Goal: Task Accomplishment & Management: Manage account settings

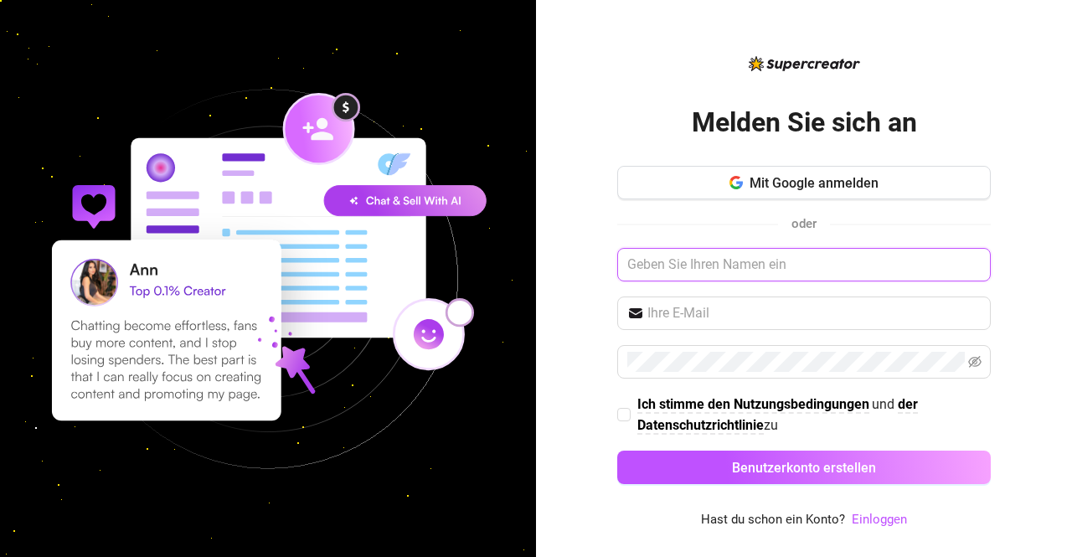
click at [744, 269] on input "text" at bounding box center [803, 264] width 373 height 33
drag, startPoint x: 681, startPoint y: 270, endPoint x: 633, endPoint y: 262, distance: 48.3
click at [633, 262] on input "DIno" at bounding box center [803, 264] width 373 height 33
type input "Dino"
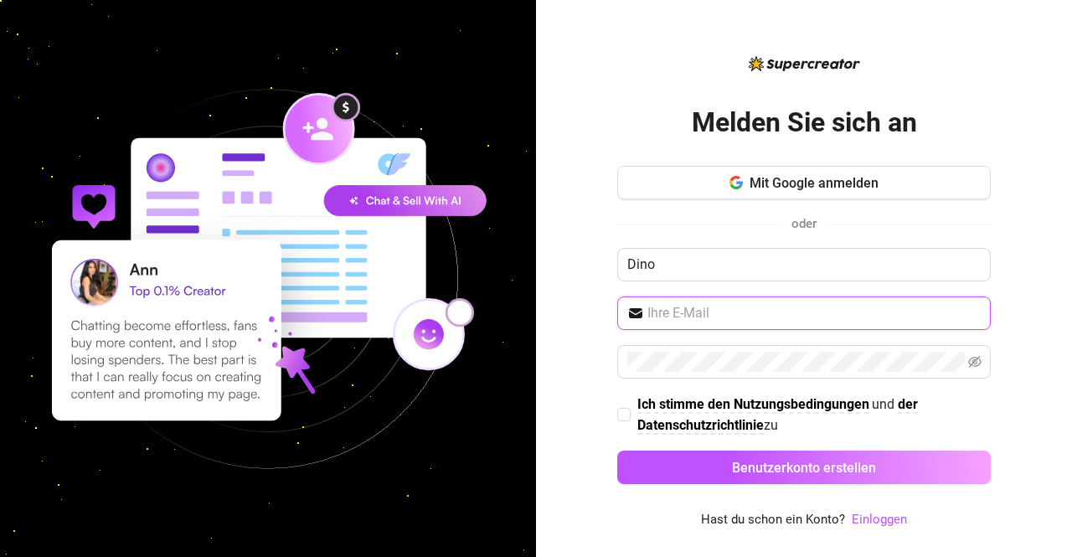
click at [689, 303] on span at bounding box center [803, 312] width 373 height 33
type input "[DOMAIN_NAME][EMAIL_ADDRESS][DOMAIN_NAME]"
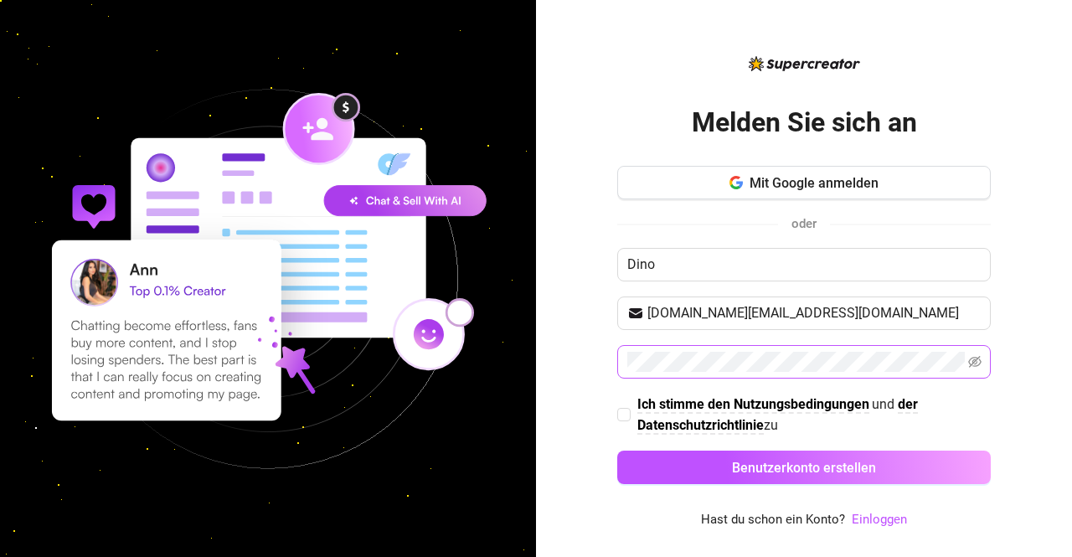
click at [709, 347] on div "Mit Google anmelden oder Dino dino.ferrari@hotmail.de Ich stimme den Nutzungsbe…" at bounding box center [803, 332] width 373 height 333
click at [630, 413] on span at bounding box center [623, 414] width 13 height 13
click at [629, 413] on input "Ich stimme den Nutzungsbedingungen und der Datenschutzrichtlinie zu" at bounding box center [623, 414] width 12 height 12
checkbox input "true"
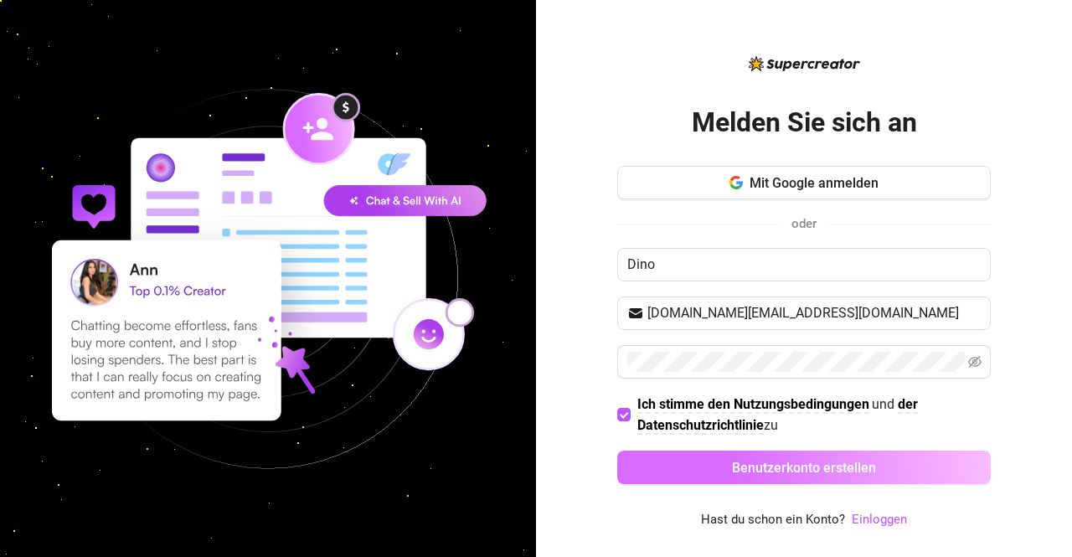
click at [705, 470] on button "Benutzerkonto erstellen" at bounding box center [803, 466] width 373 height 33
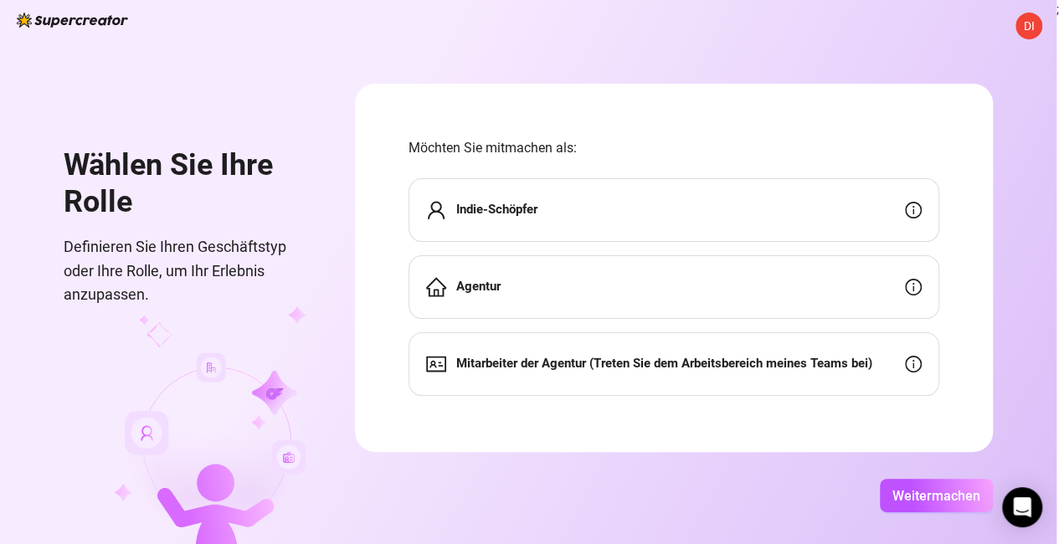
click at [690, 281] on div "Agentur" at bounding box center [674, 287] width 531 height 64
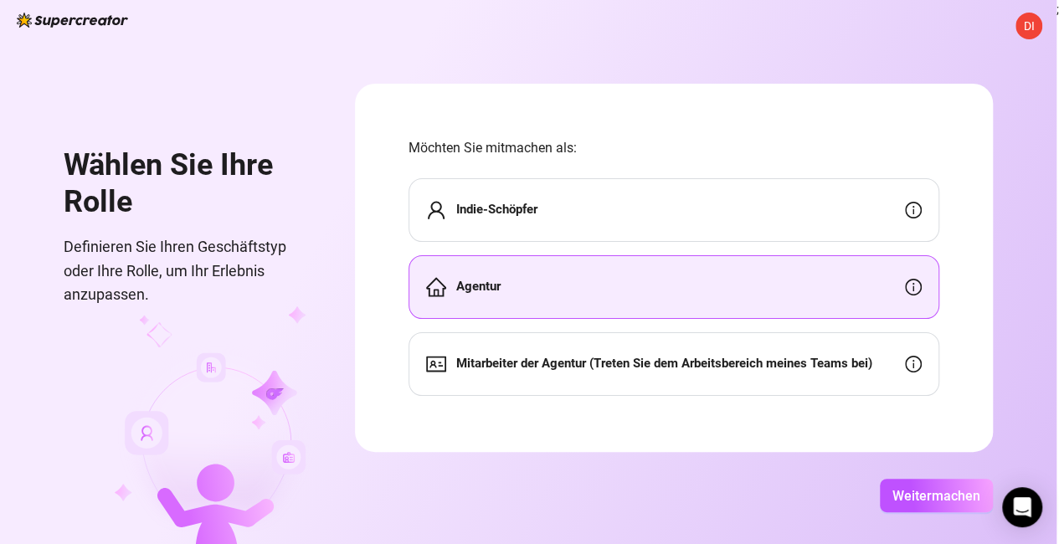
click at [736, 296] on div "Agentur" at bounding box center [674, 287] width 531 height 64
click at [949, 504] on font "Weitermachen" at bounding box center [937, 496] width 88 height 16
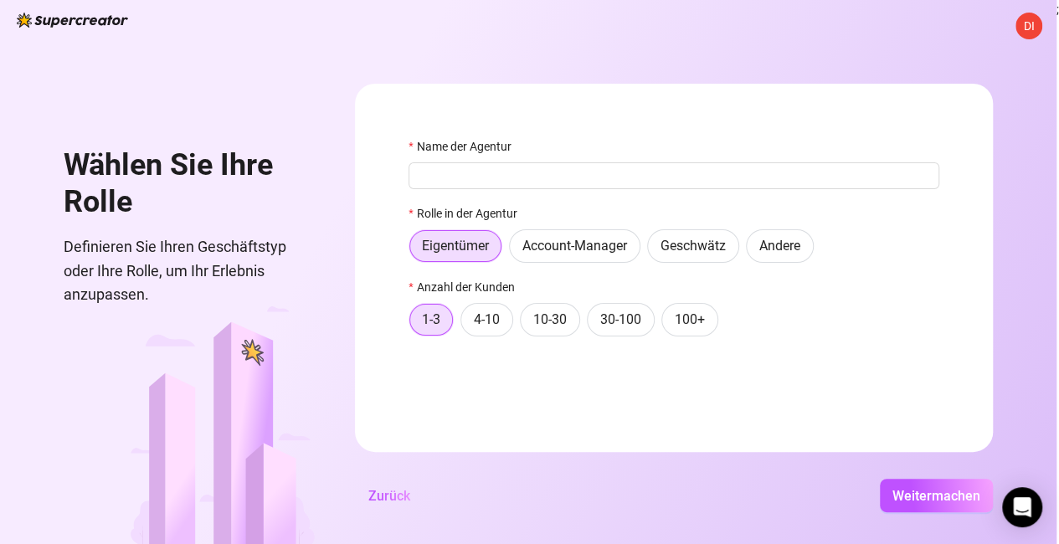
drag, startPoint x: 55, startPoint y: 23, endPoint x: 64, endPoint y: 28, distance: 9.8
click at [55, 24] on img at bounding box center [72, 20] width 111 height 15
click at [1027, 23] on font "DI" at bounding box center [1029, 25] width 11 height 13
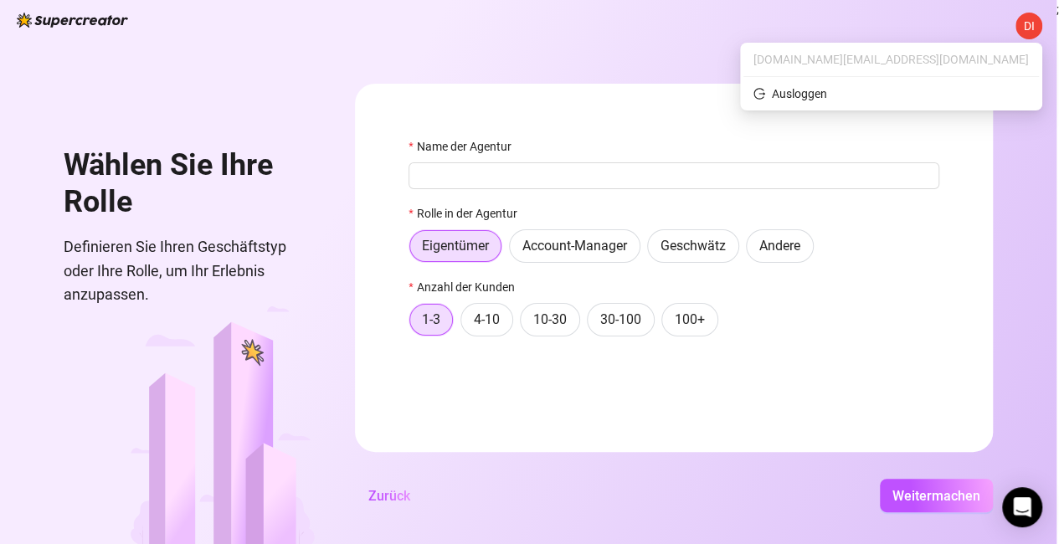
click at [803, 60] on div "DI Wählen Sie Ihre Rolle Definieren Sie Ihren Geschäftstyp oder Ihre Rolle, um …" at bounding box center [528, 272] width 1057 height 544
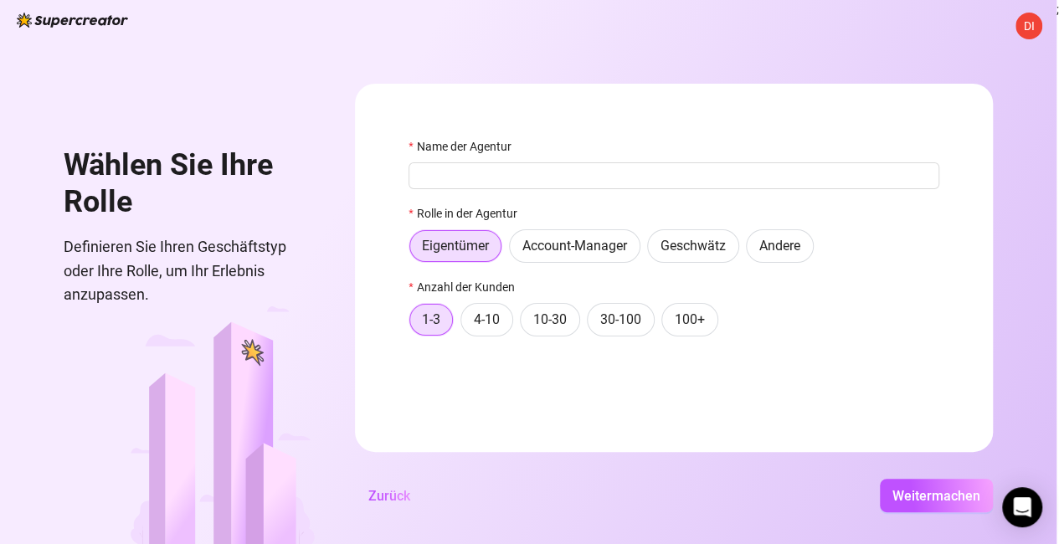
click at [1024, 32] on font "DI" at bounding box center [1029, 25] width 11 height 13
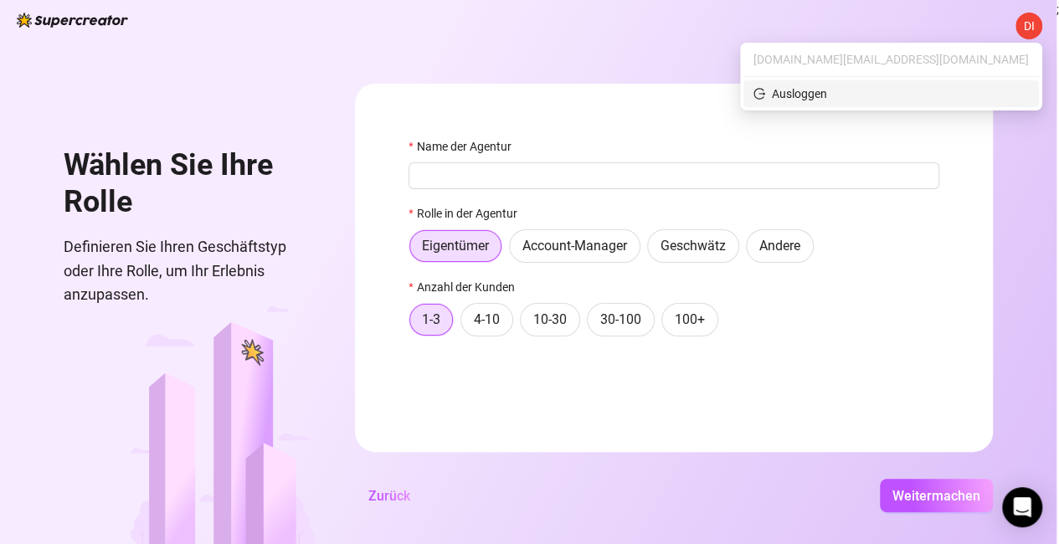
click at [827, 98] on font "Ausloggen" at bounding box center [799, 93] width 55 height 13
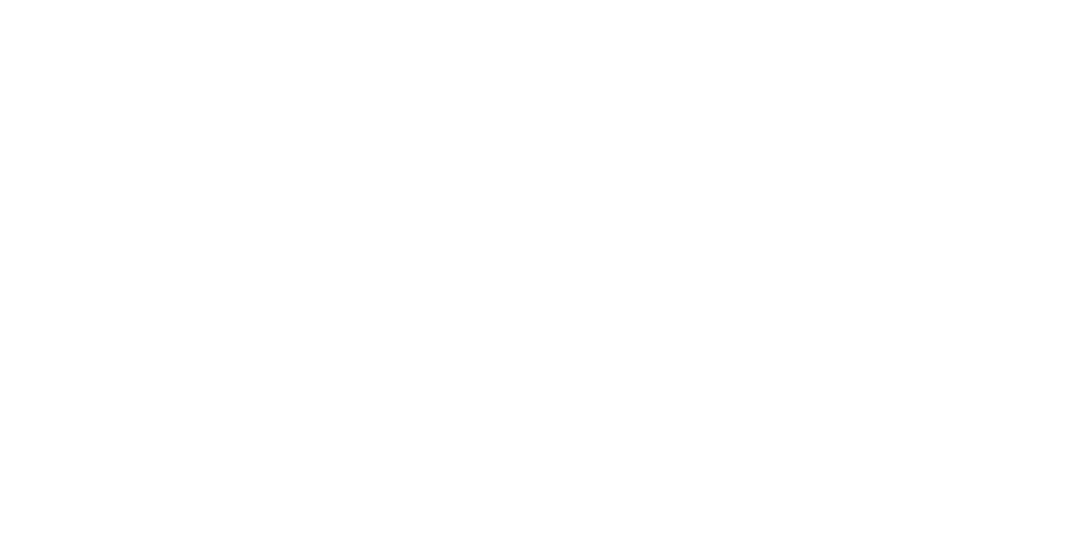
click at [944, 0] on html "Originaltext Diese Übersetzung bewerten Mit deinem Feedback können wir Google Ü…" at bounding box center [536, 0] width 1072 height 0
